Goal: Task Accomplishment & Management: Manage account settings

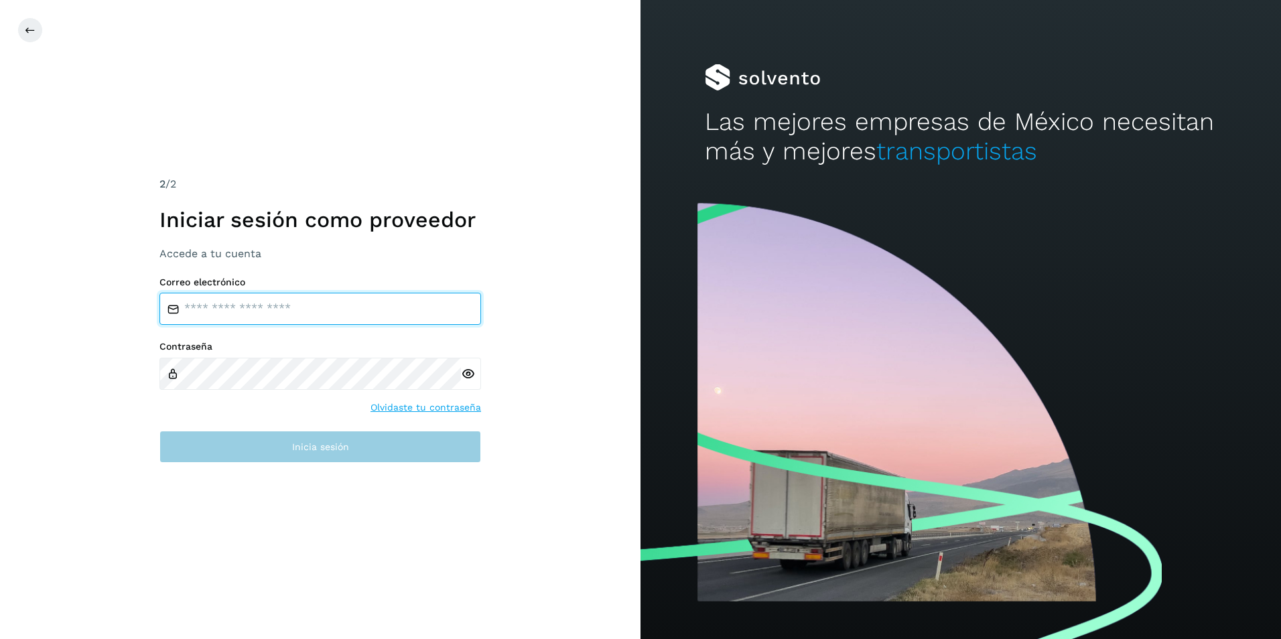
type input "**********"
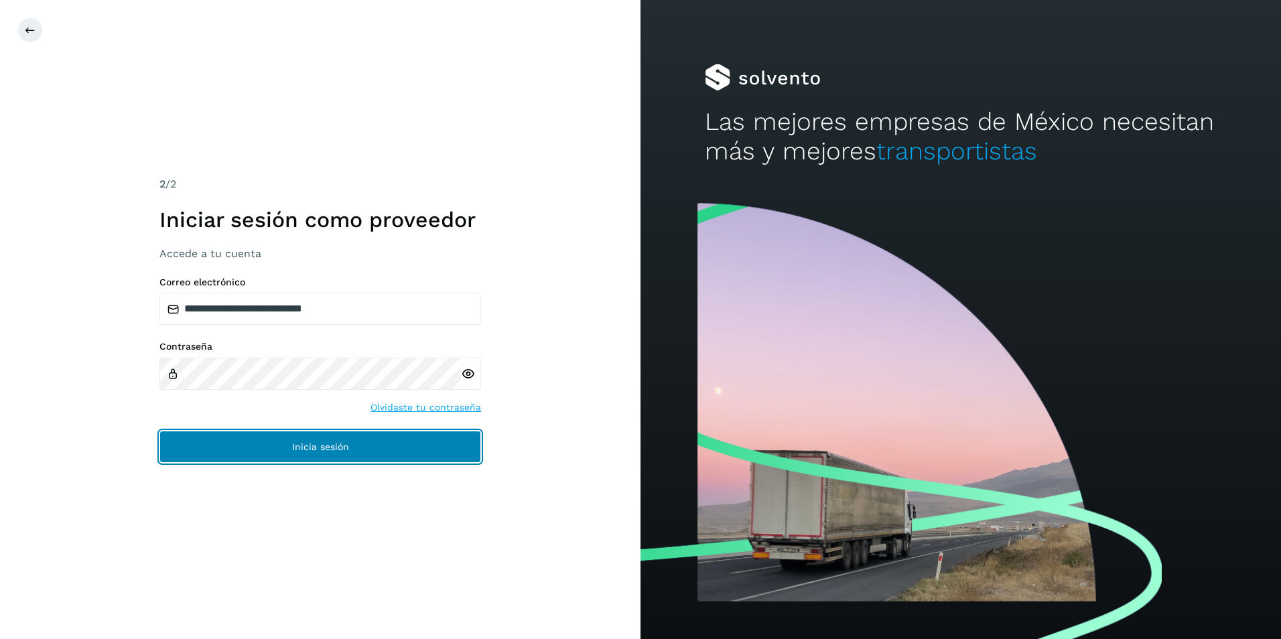
click at [324, 451] on span "Inicia sesión" at bounding box center [320, 446] width 57 height 9
click at [320, 457] on button "Inicia sesión" at bounding box center [320, 447] width 322 height 32
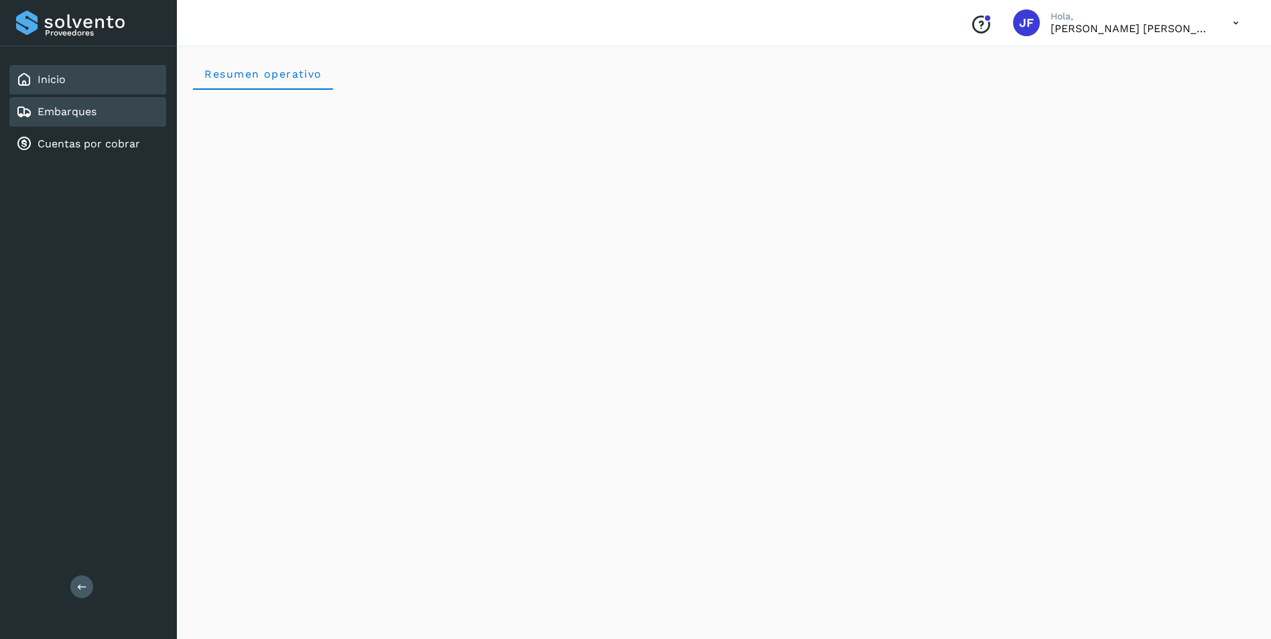
click at [100, 115] on div "Embarques" at bounding box center [87, 111] width 157 height 29
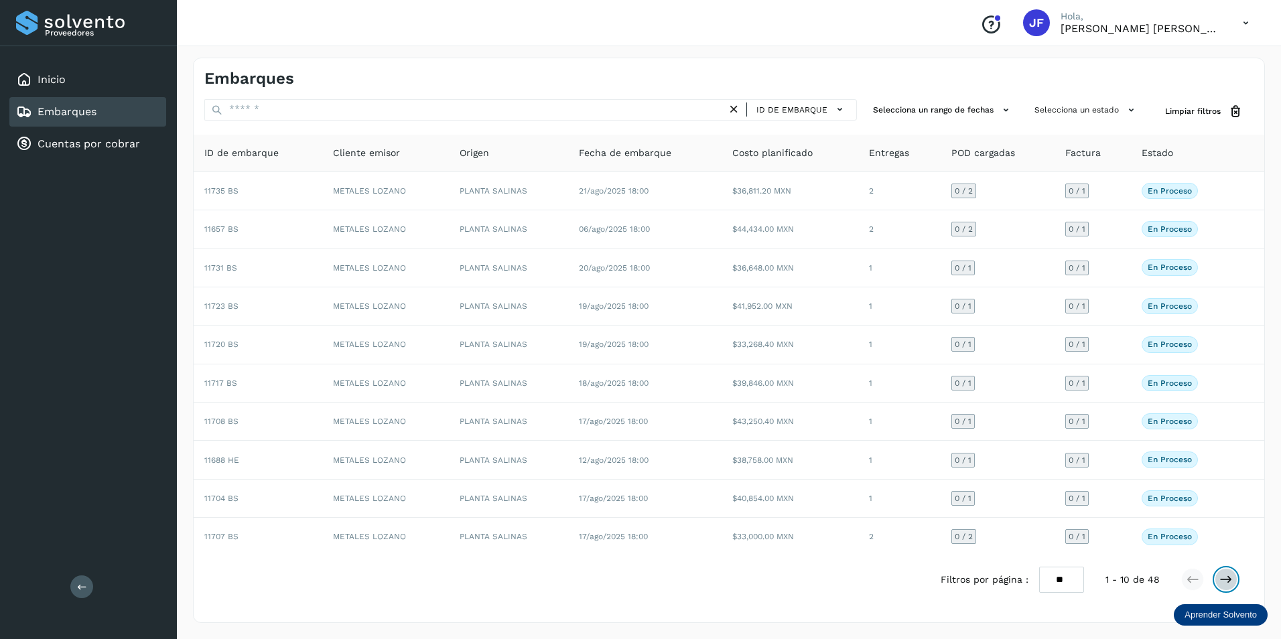
click at [1225, 580] on icon at bounding box center [1225, 579] width 13 height 13
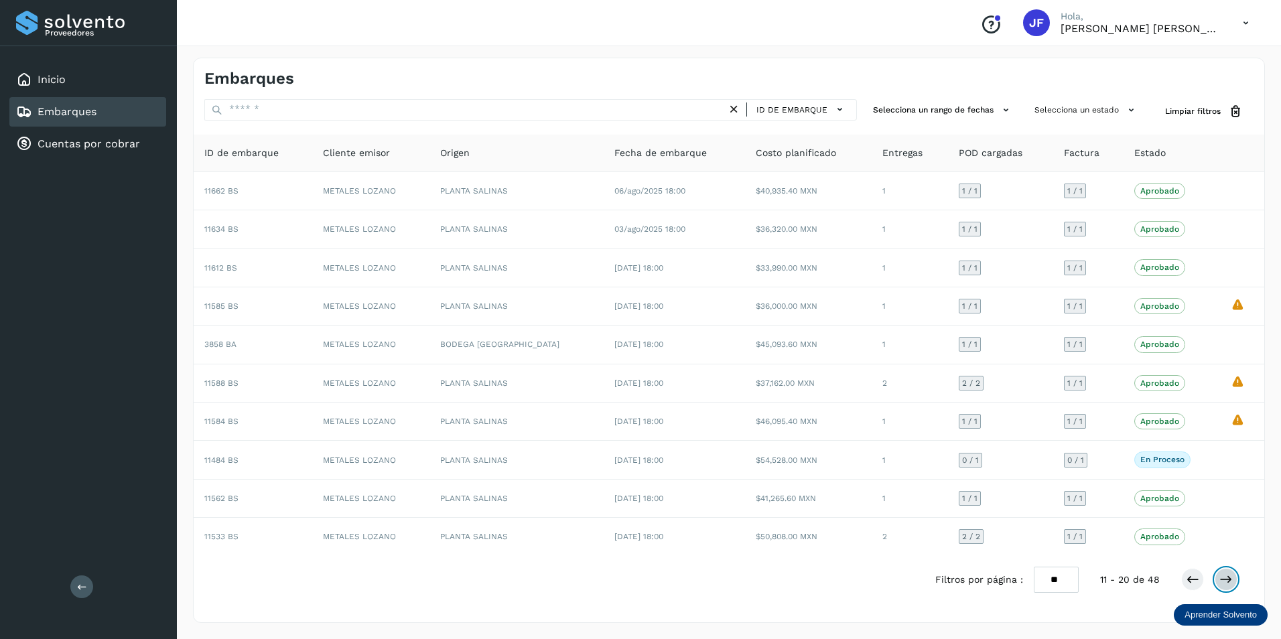
click at [1234, 584] on button at bounding box center [1226, 579] width 23 height 23
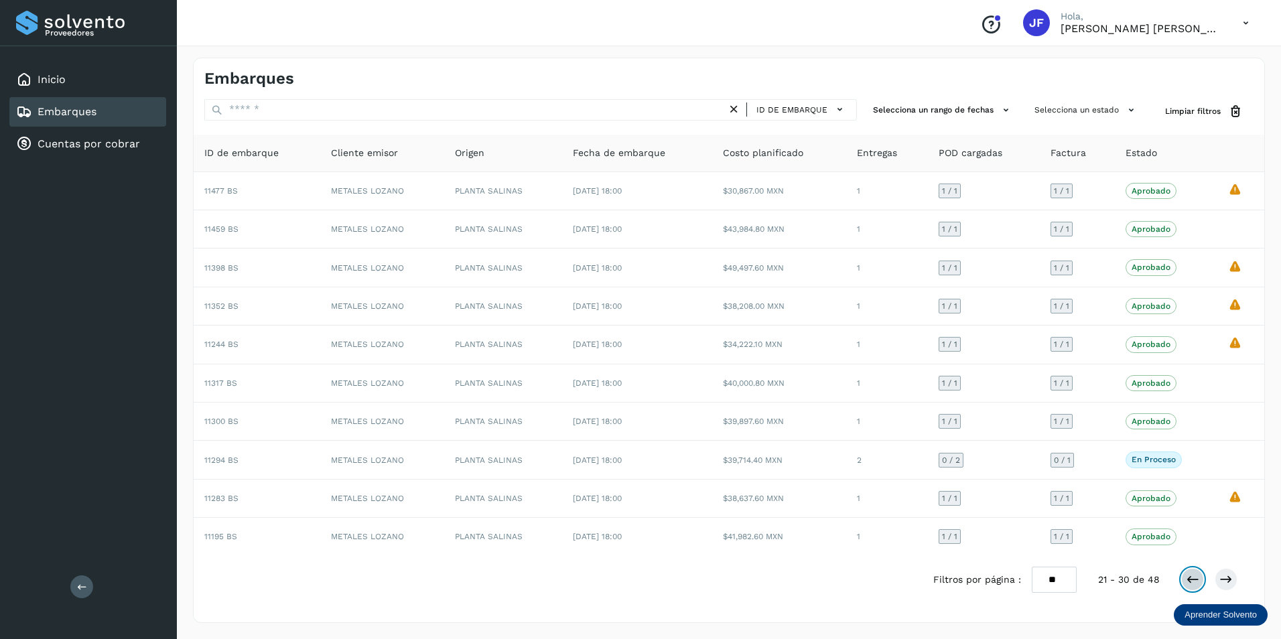
click at [1190, 582] on icon at bounding box center [1192, 579] width 13 height 13
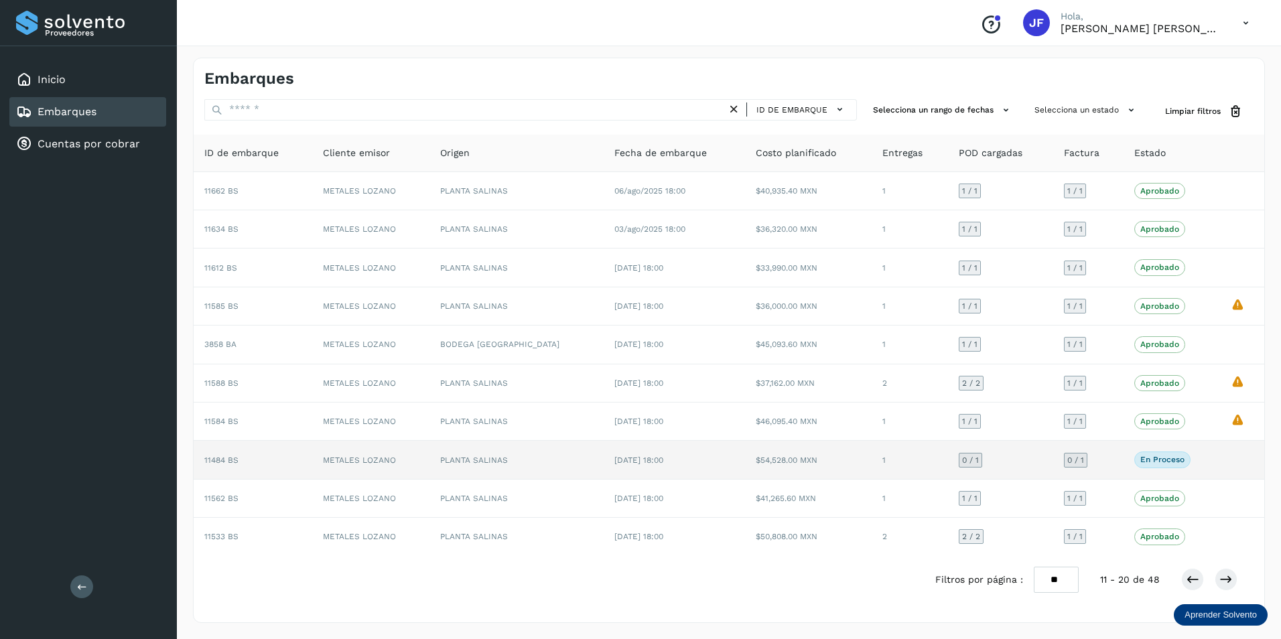
click at [1153, 463] on p "En proceso" at bounding box center [1162, 459] width 44 height 9
click at [1244, 460] on td at bounding box center [1242, 460] width 44 height 38
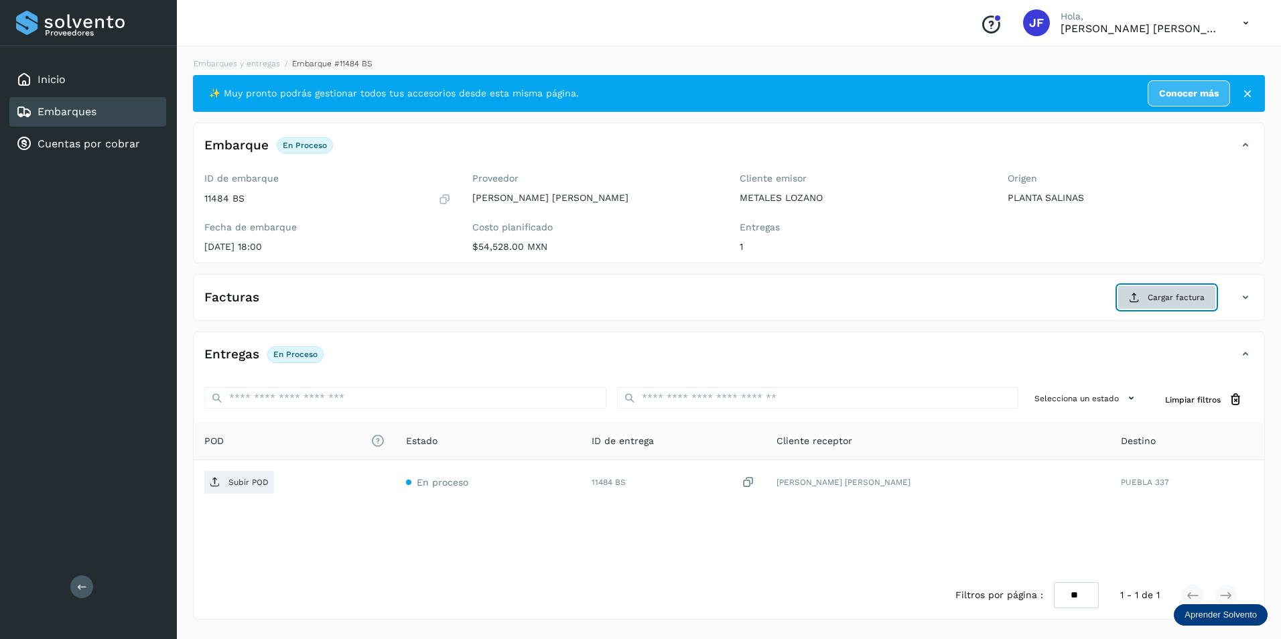
click at [1183, 300] on span "Cargar factura" at bounding box center [1176, 297] width 57 height 12
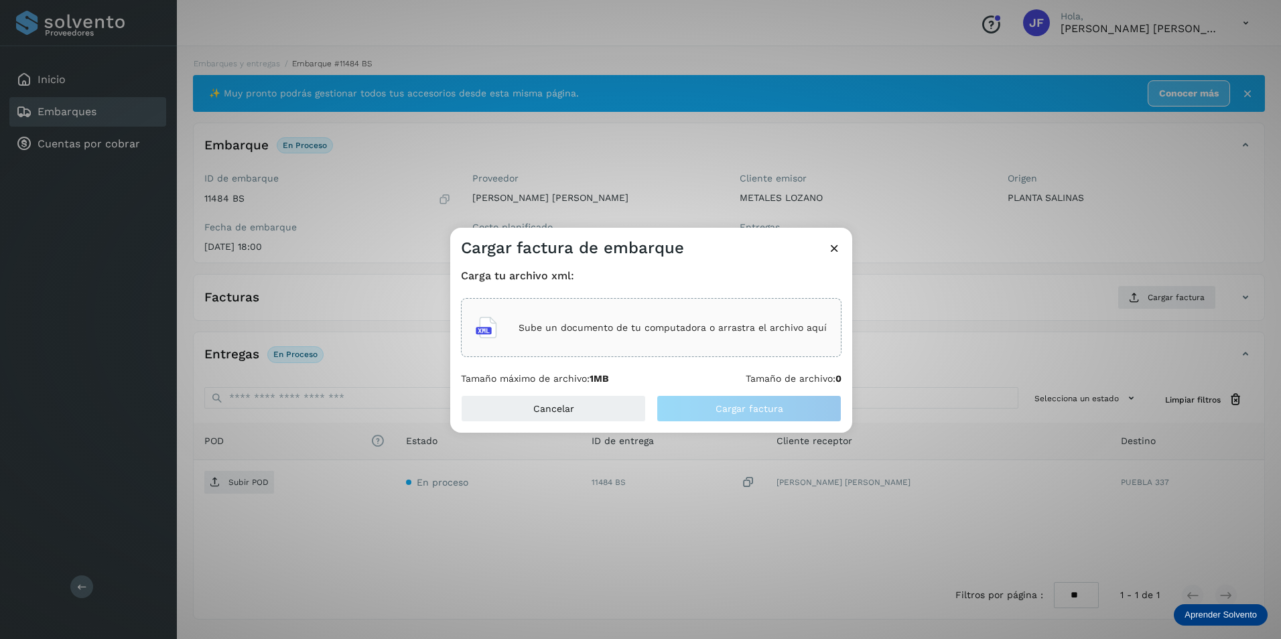
click at [577, 322] on p "Sube un documento de tu computadora o arrastra el archivo aquí" at bounding box center [673, 327] width 308 height 11
click at [545, 309] on div "Sube un documento de tu computadora o arrastra el archivo aquí" at bounding box center [651, 327] width 381 height 59
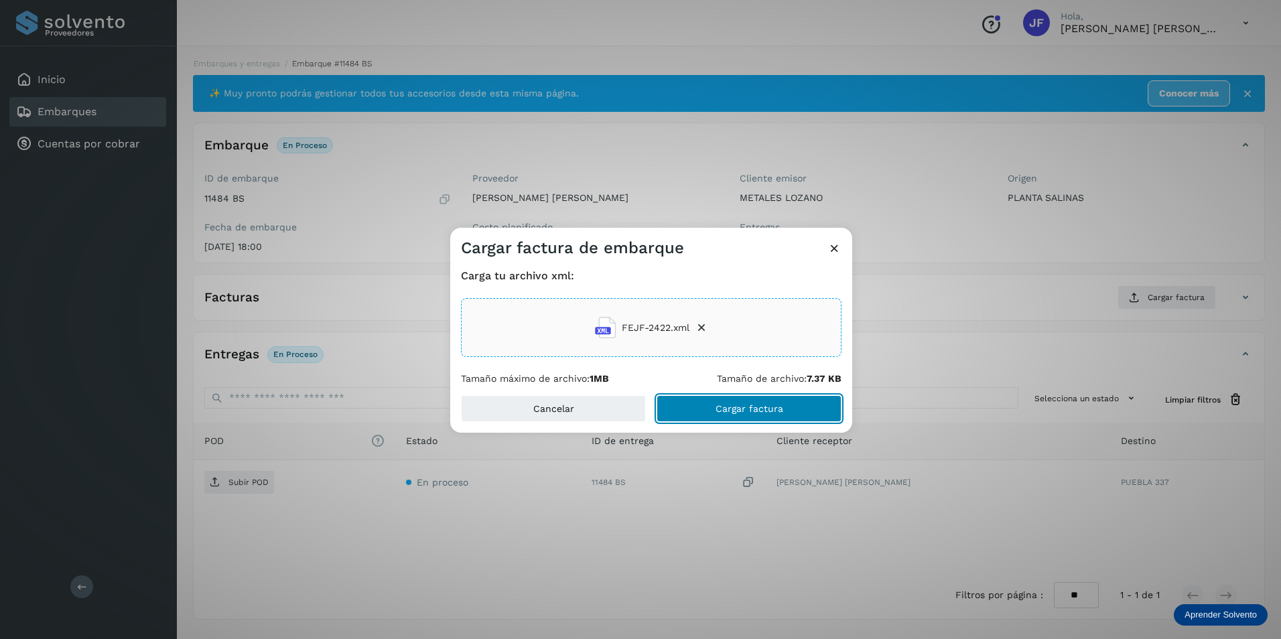
click at [772, 409] on span "Cargar factura" at bounding box center [750, 408] width 68 height 9
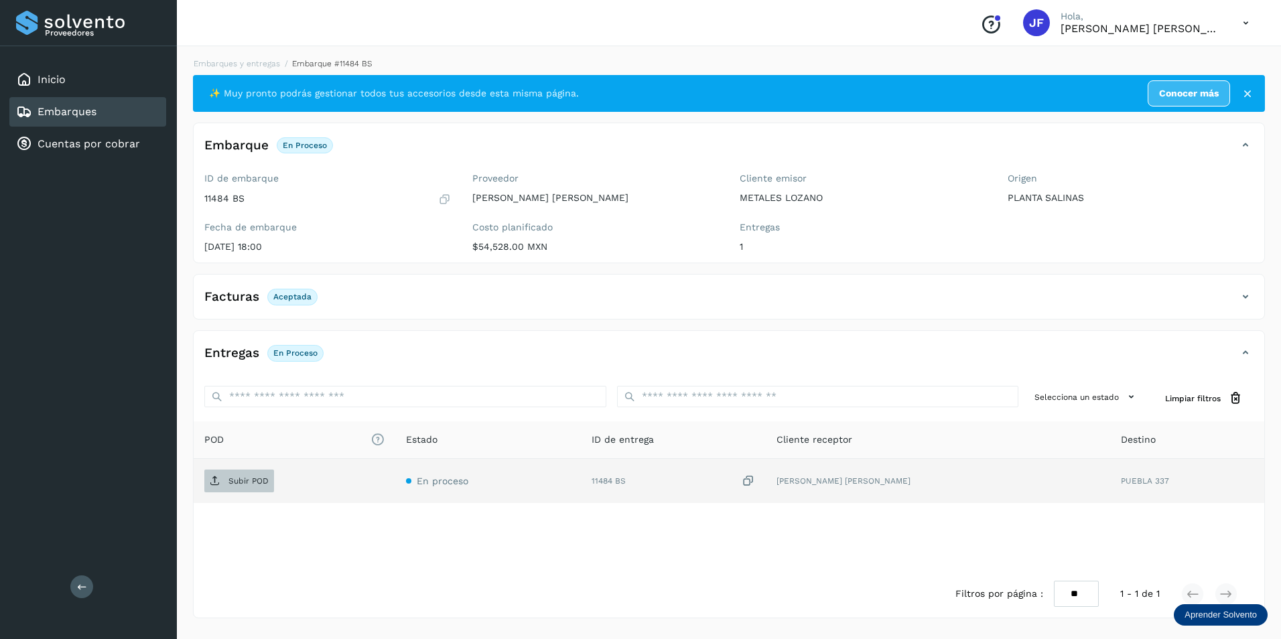
click at [257, 487] on span "Subir POD" at bounding box center [239, 480] width 70 height 21
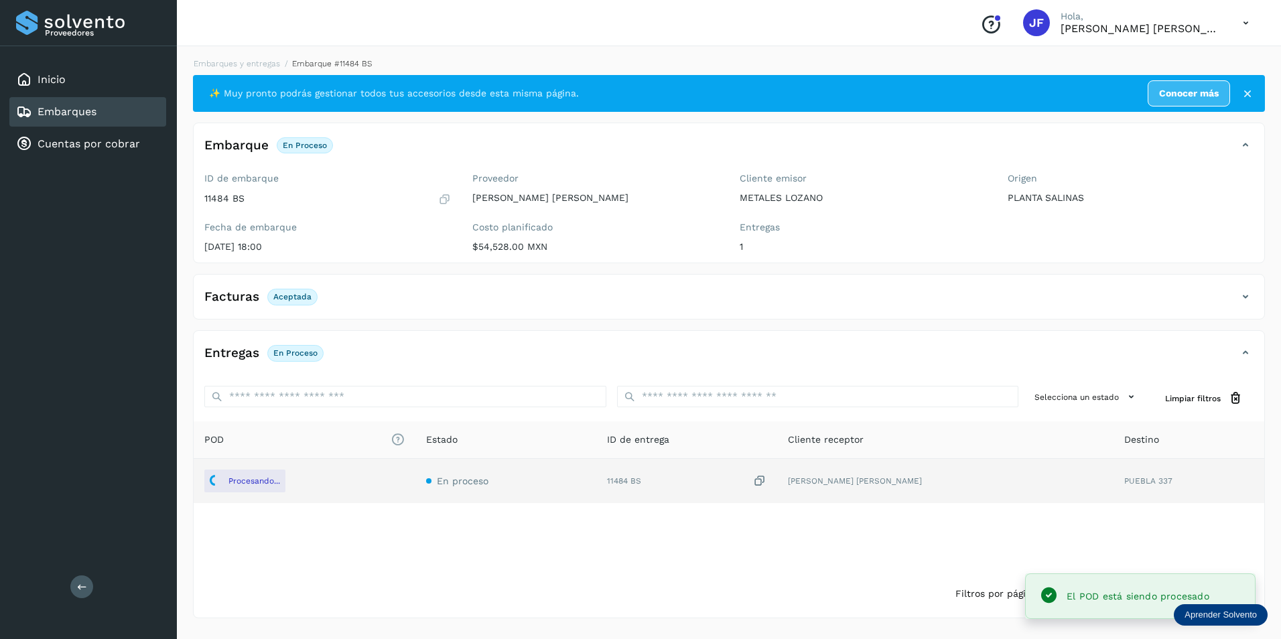
click at [912, 547] on div "POD El tamaño máximo de archivo es de 20 Mb. Estado ID de entrega Cliente recep…" at bounding box center [729, 495] width 1071 height 149
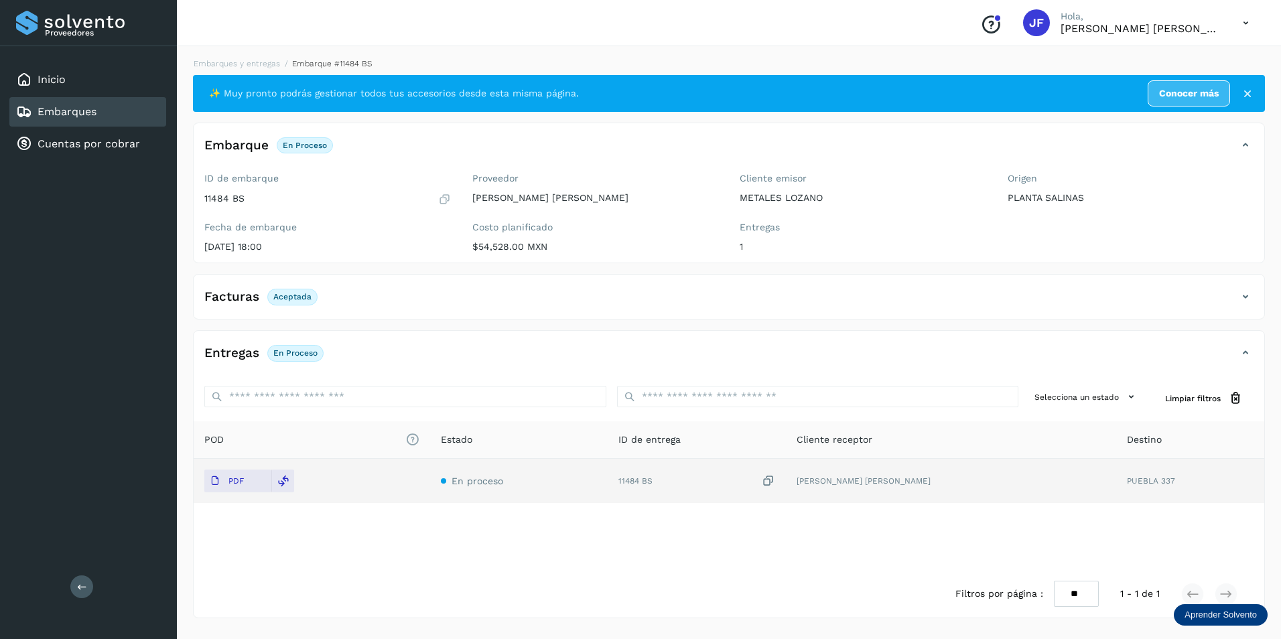
click at [331, 517] on div "POD El tamaño máximo de archivo es de 20 Mb. Estado ID de entrega Cliente recep…" at bounding box center [729, 495] width 1071 height 149
click at [58, 84] on link "Inicio" at bounding box center [52, 79] width 28 height 13
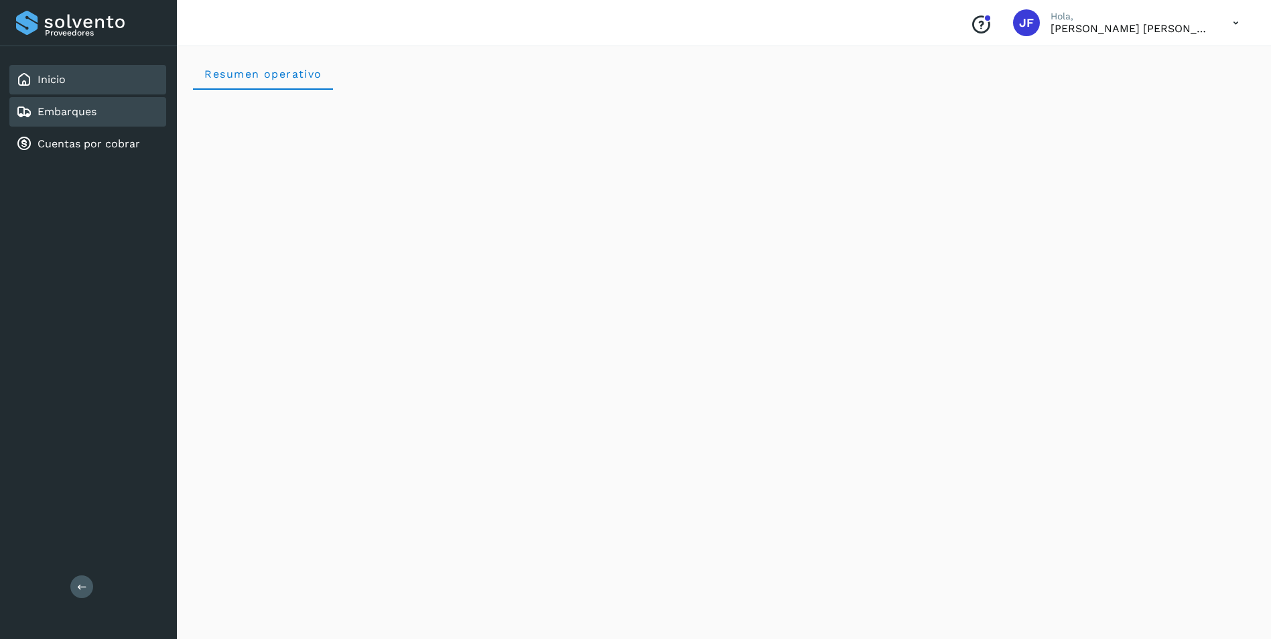
click at [84, 121] on div "Embarques" at bounding box center [87, 111] width 157 height 29
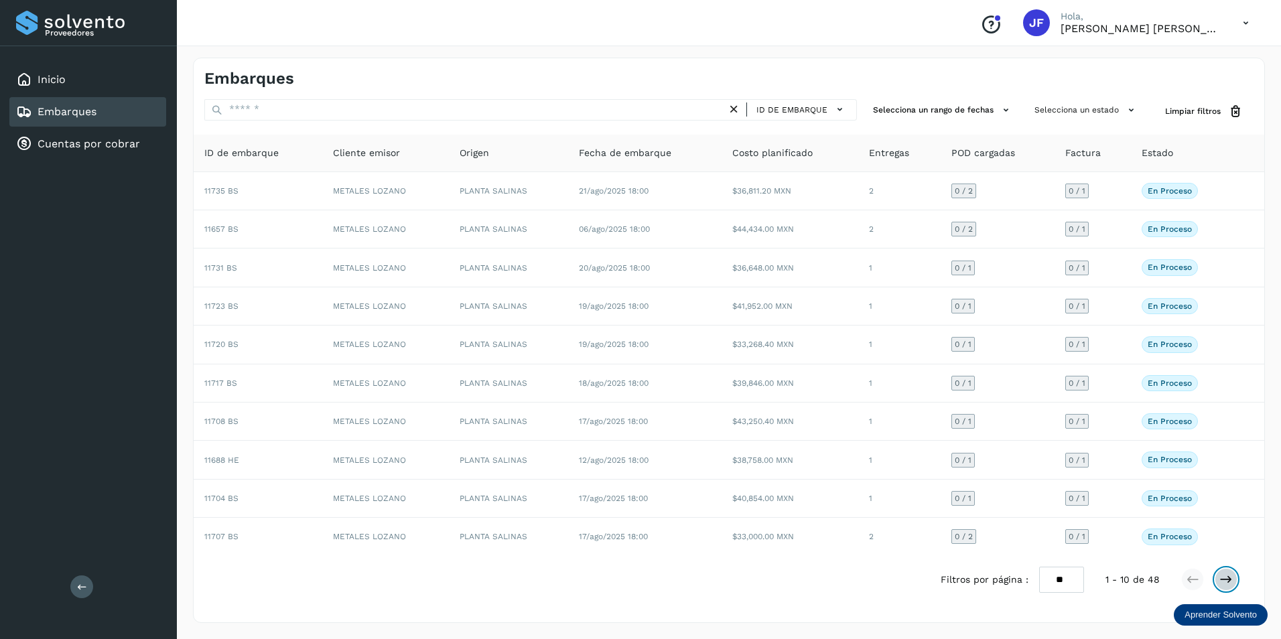
click at [1233, 584] on button at bounding box center [1226, 579] width 23 height 23
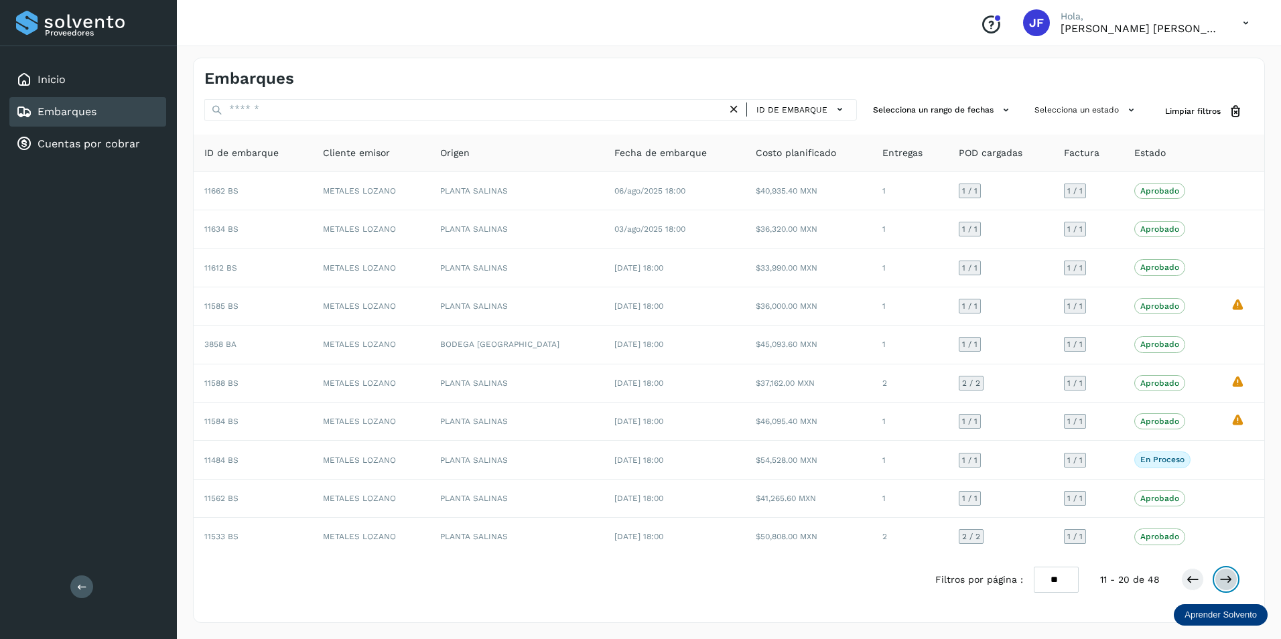
click at [1226, 583] on icon at bounding box center [1225, 579] width 13 height 13
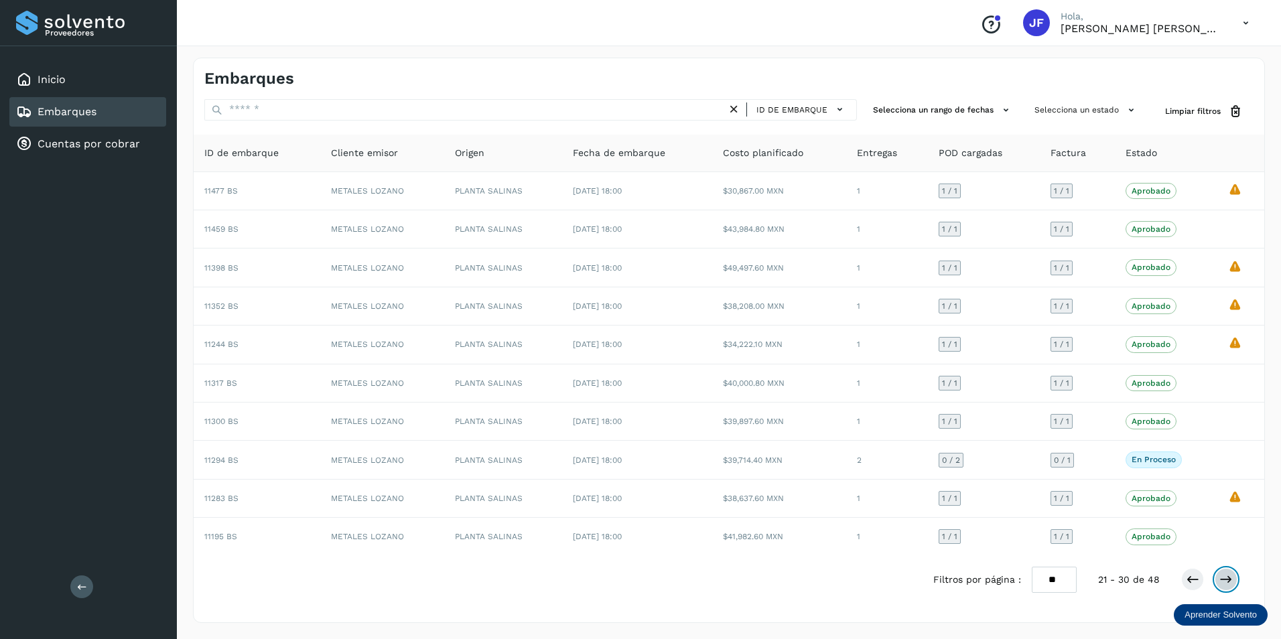
click at [1219, 578] on button at bounding box center [1226, 579] width 23 height 23
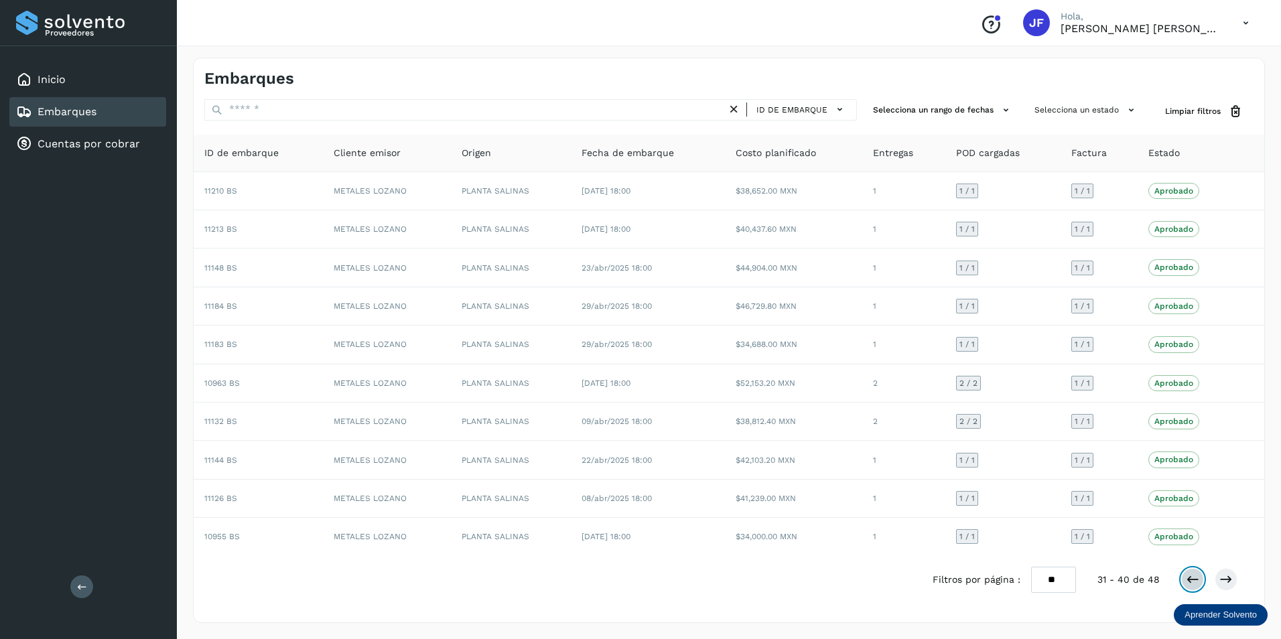
click at [1198, 575] on icon at bounding box center [1192, 579] width 13 height 13
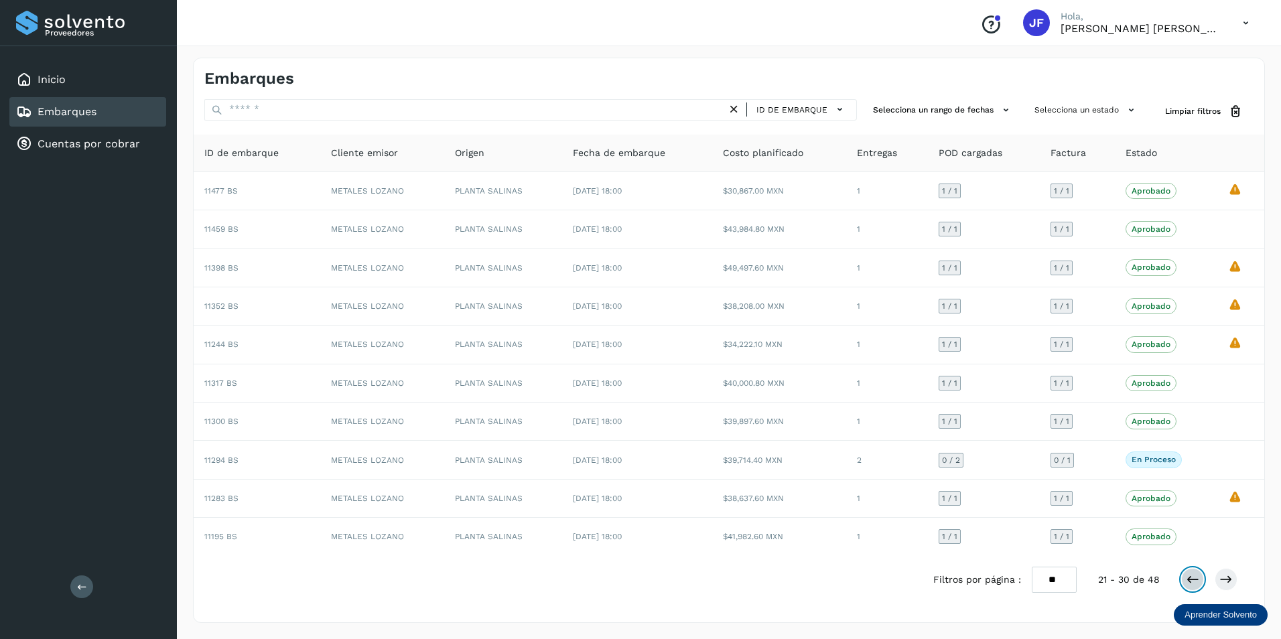
click at [1197, 575] on icon at bounding box center [1192, 579] width 13 height 13
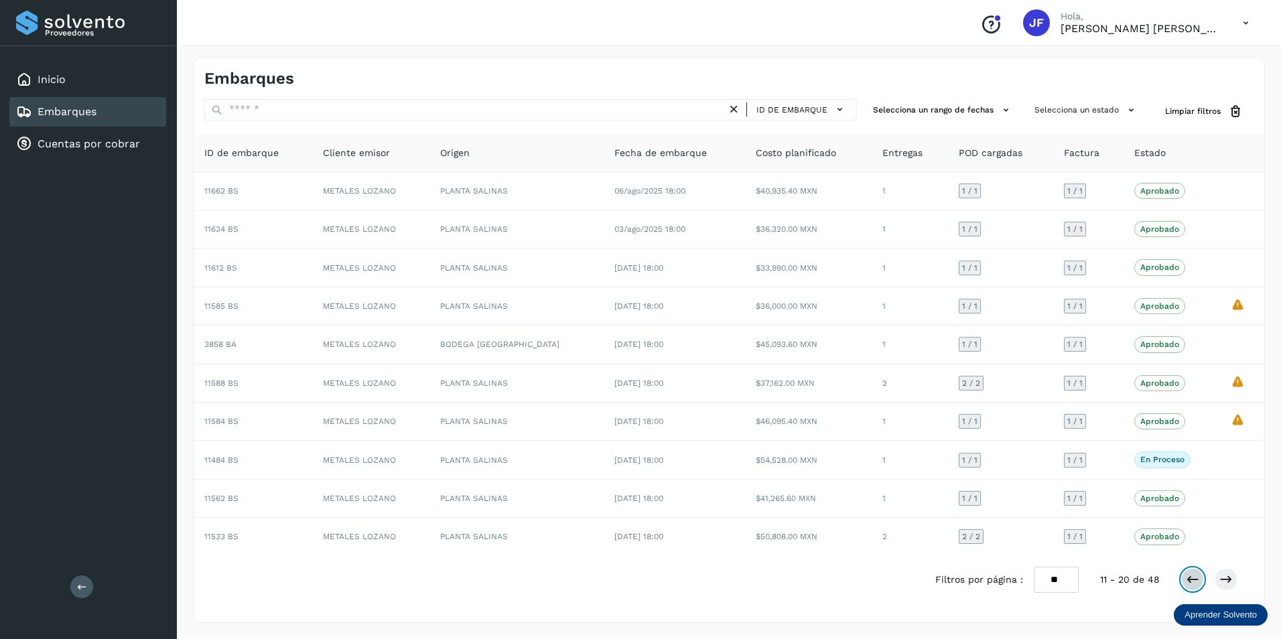
click at [1197, 575] on icon at bounding box center [1192, 579] width 13 height 13
